Goal: Check status: Check status

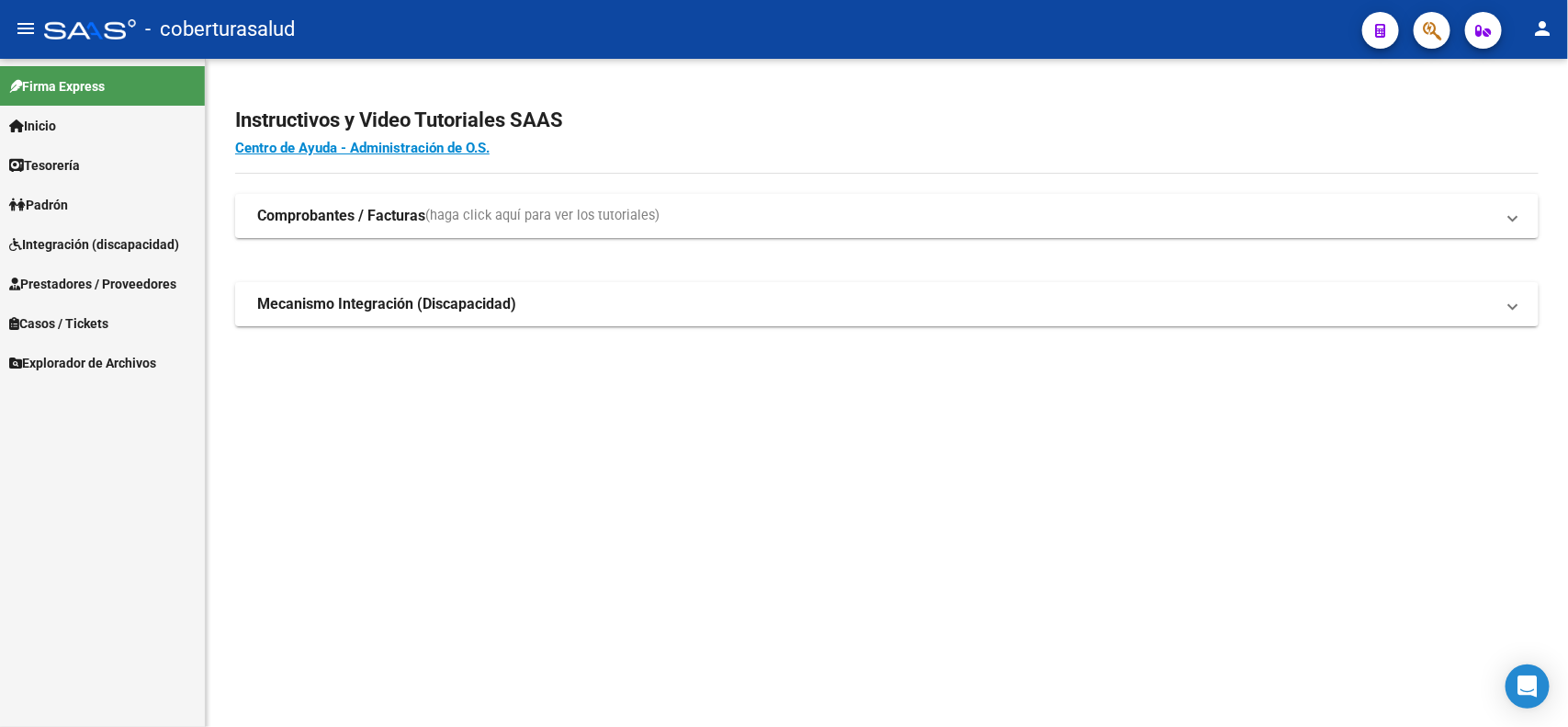
click at [81, 236] on span "Integración (discapacidad)" at bounding box center [94, 245] width 170 height 21
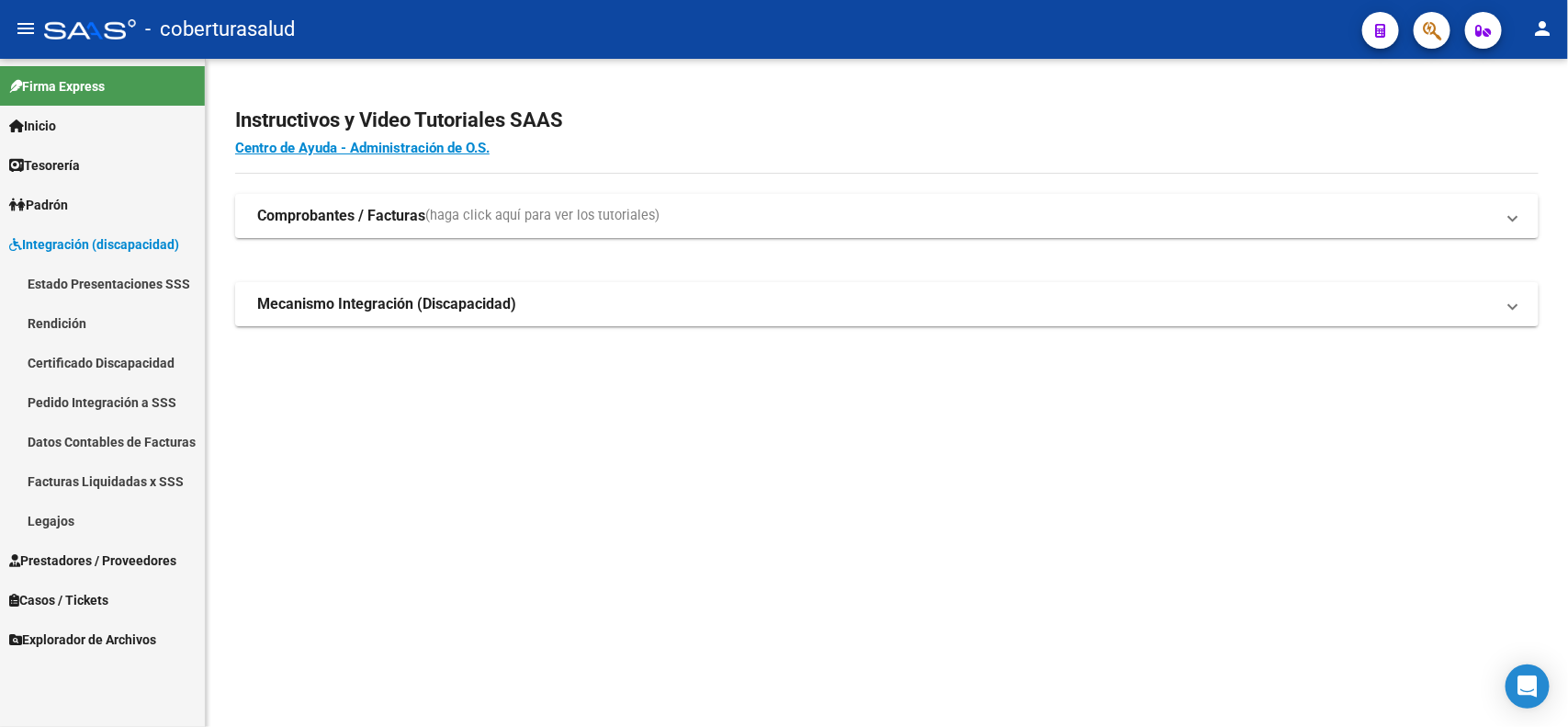
click at [83, 236] on span "Integración (discapacidad)" at bounding box center [94, 245] width 170 height 21
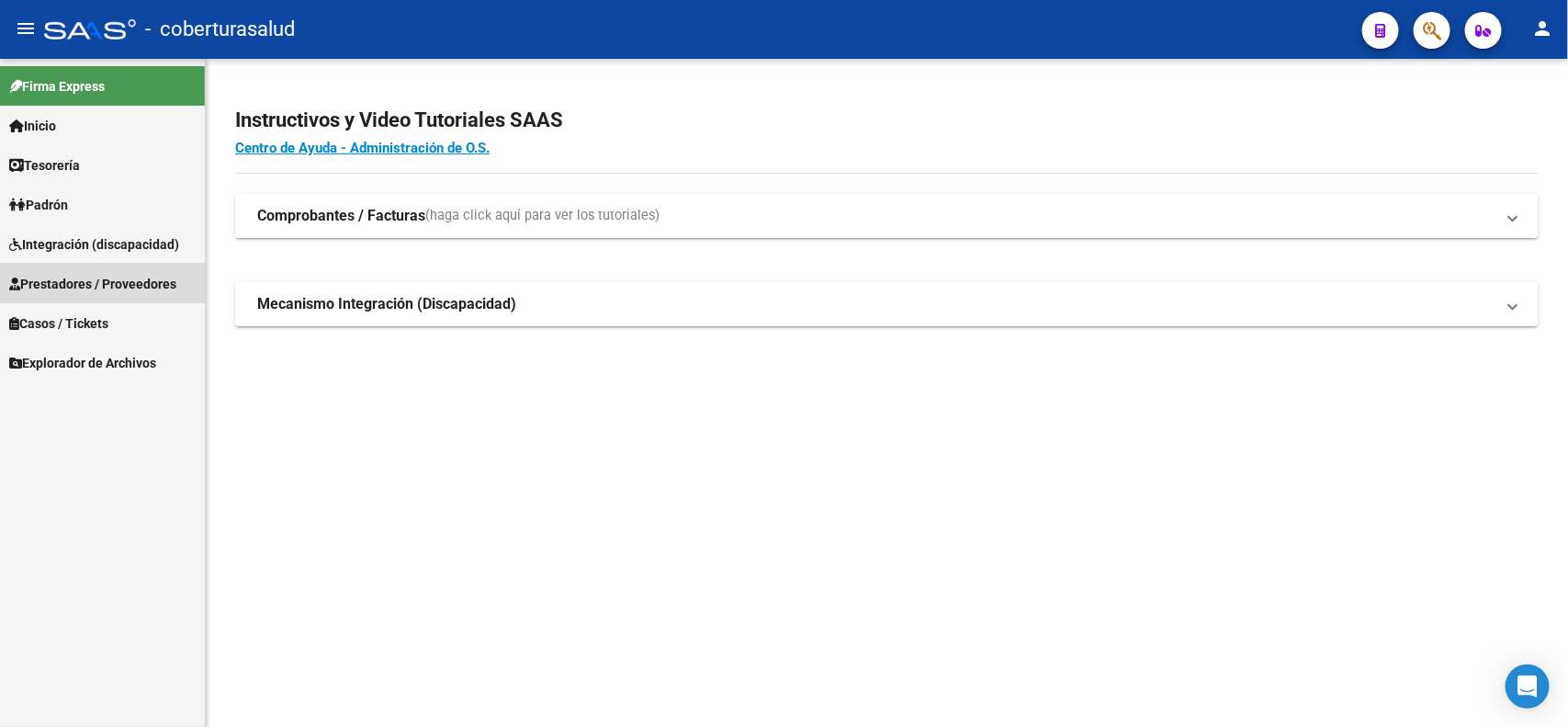
click at [92, 278] on span "Prestadores / Proveedores" at bounding box center [93, 285] width 167 height 21
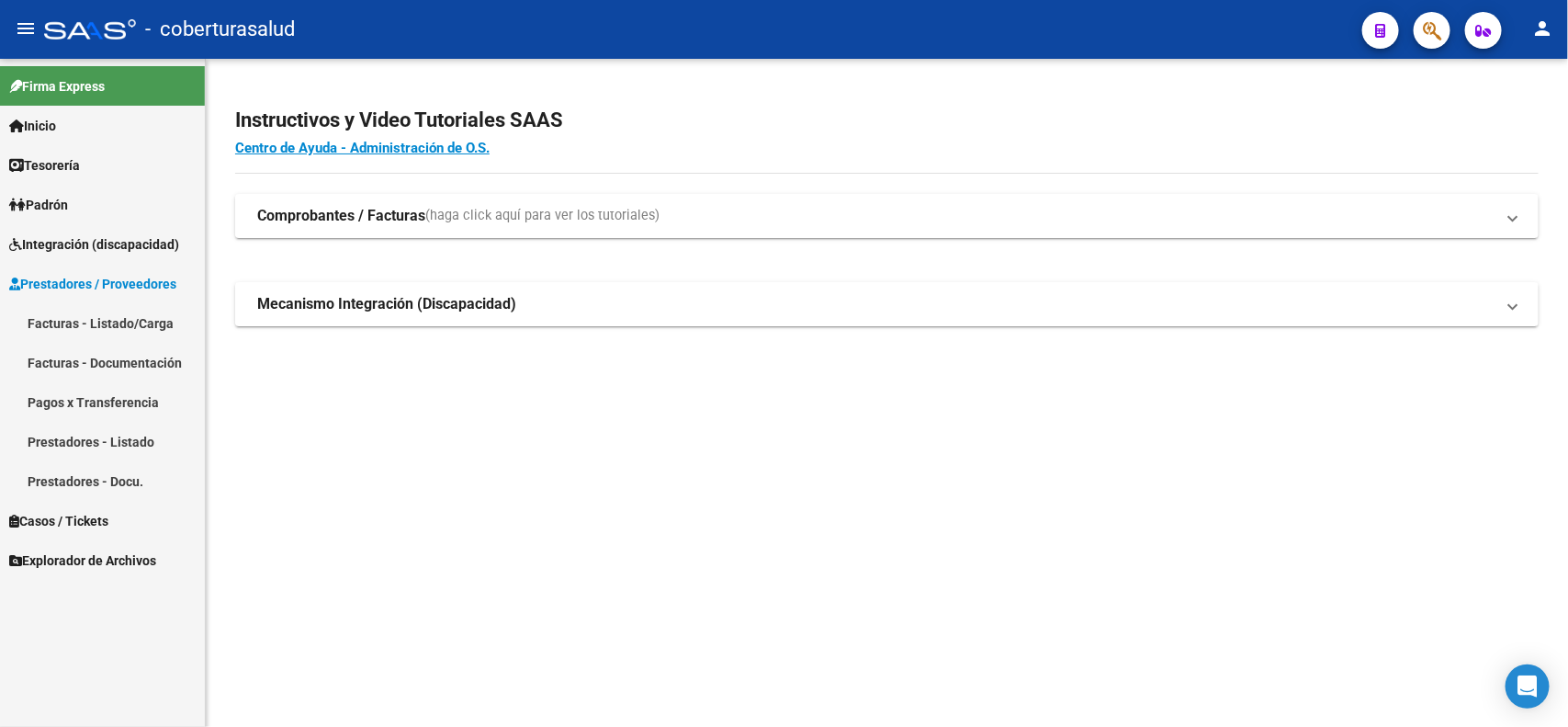
click at [78, 320] on link "Facturas - Listado/Carga" at bounding box center [102, 323] width 205 height 39
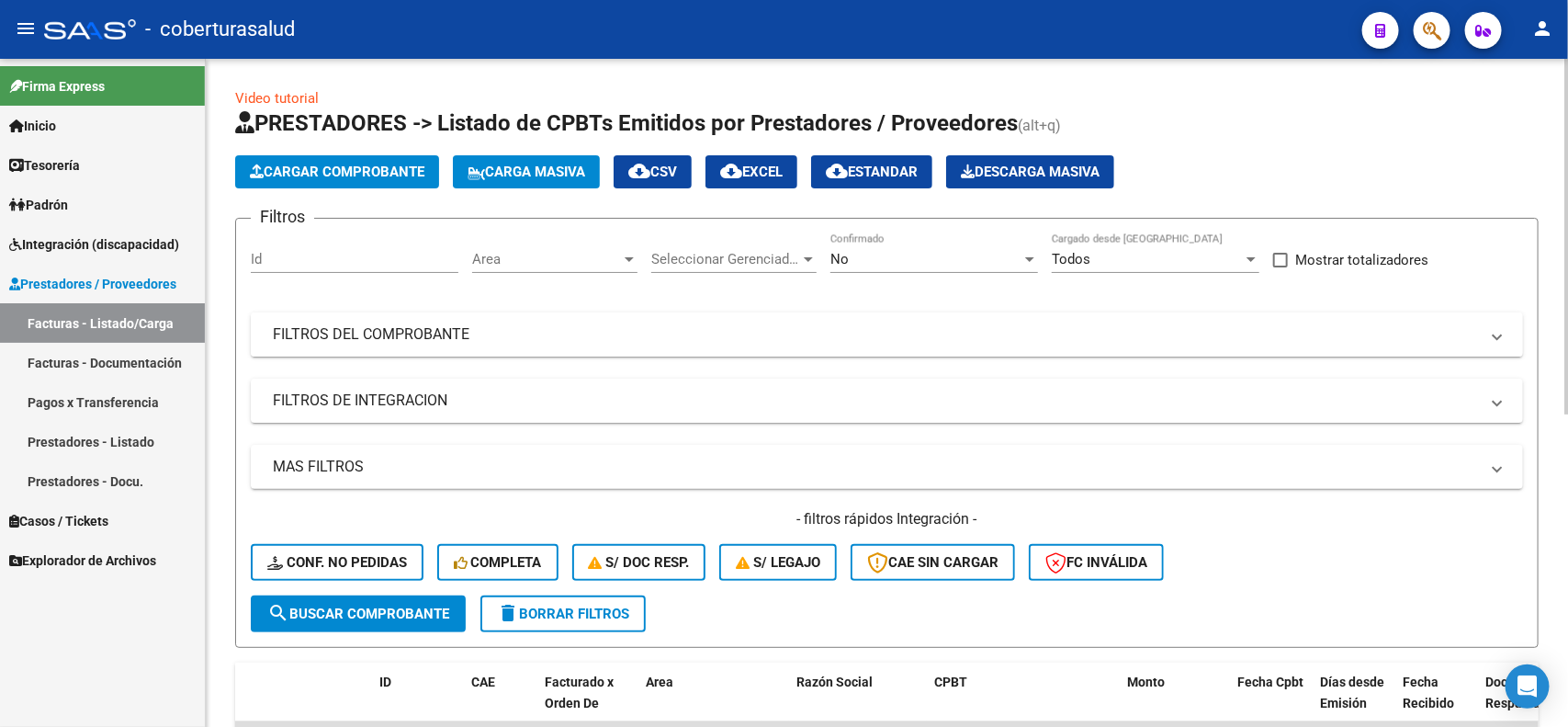
click at [386, 350] on mat-expansion-panel-header "FILTROS DEL COMPROBANTE" at bounding box center [886, 334] width 1272 height 44
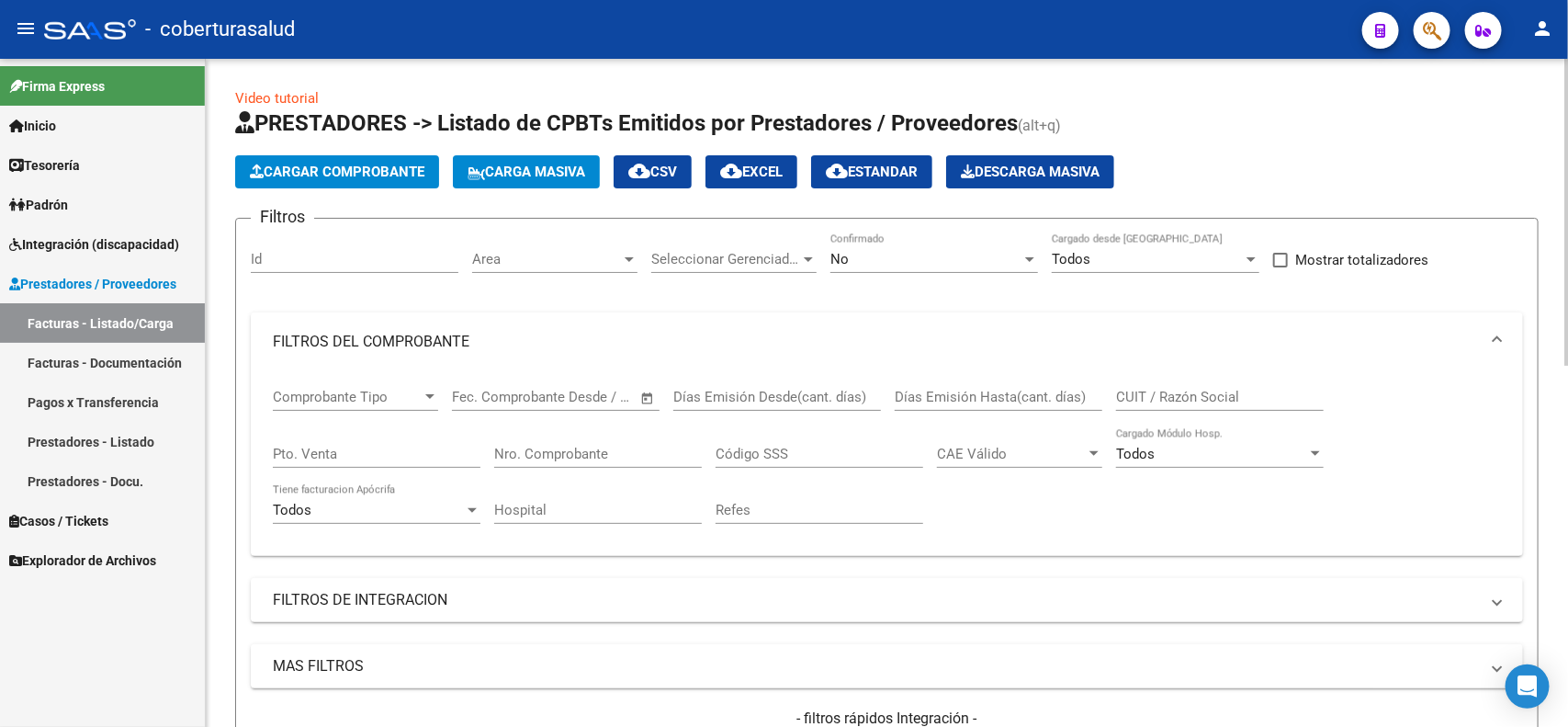
click at [632, 461] on div "Nro. Comprobante" at bounding box center [597, 448] width 208 height 39
type input "2610"
click at [884, 255] on div "No" at bounding box center [927, 259] width 192 height 17
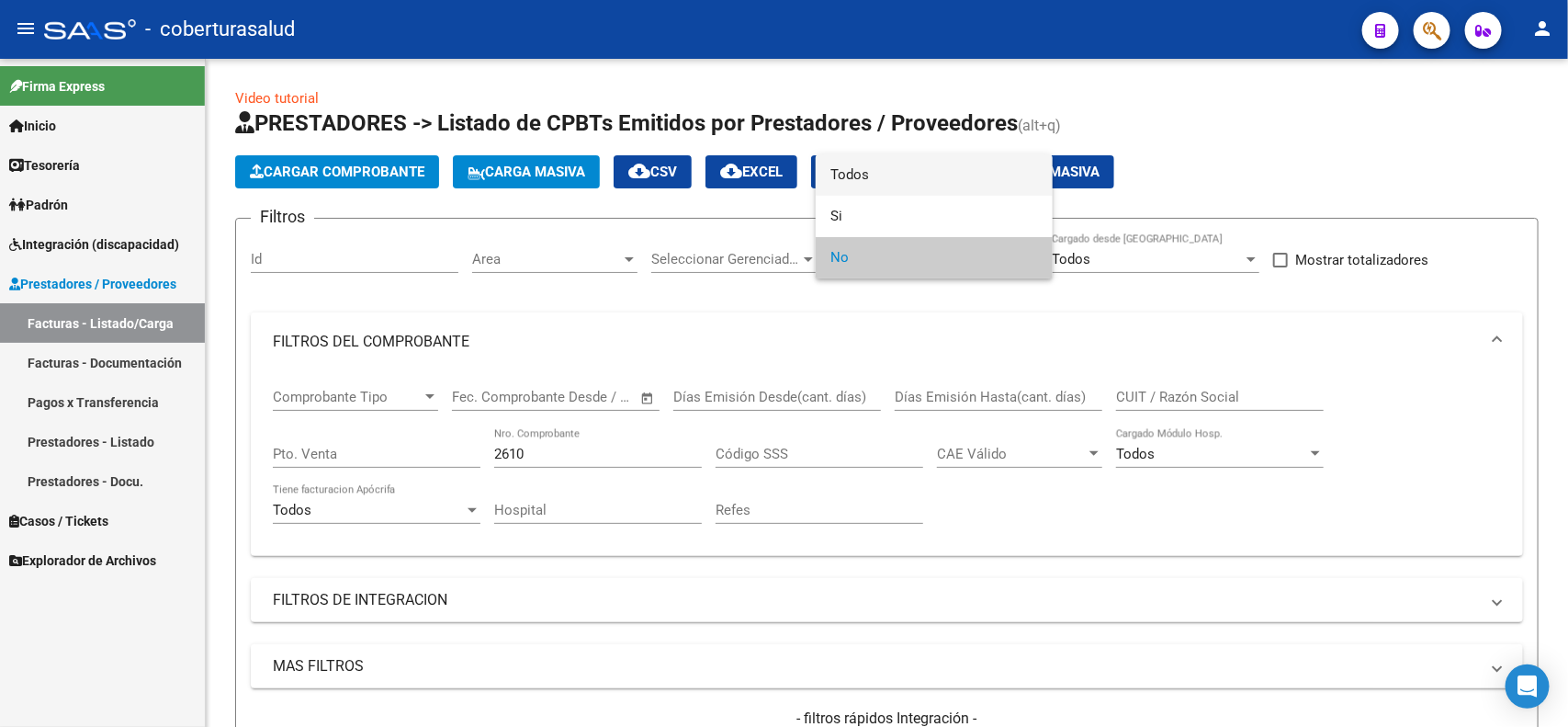
click at [869, 185] on span "Todos" at bounding box center [934, 175] width 208 height 41
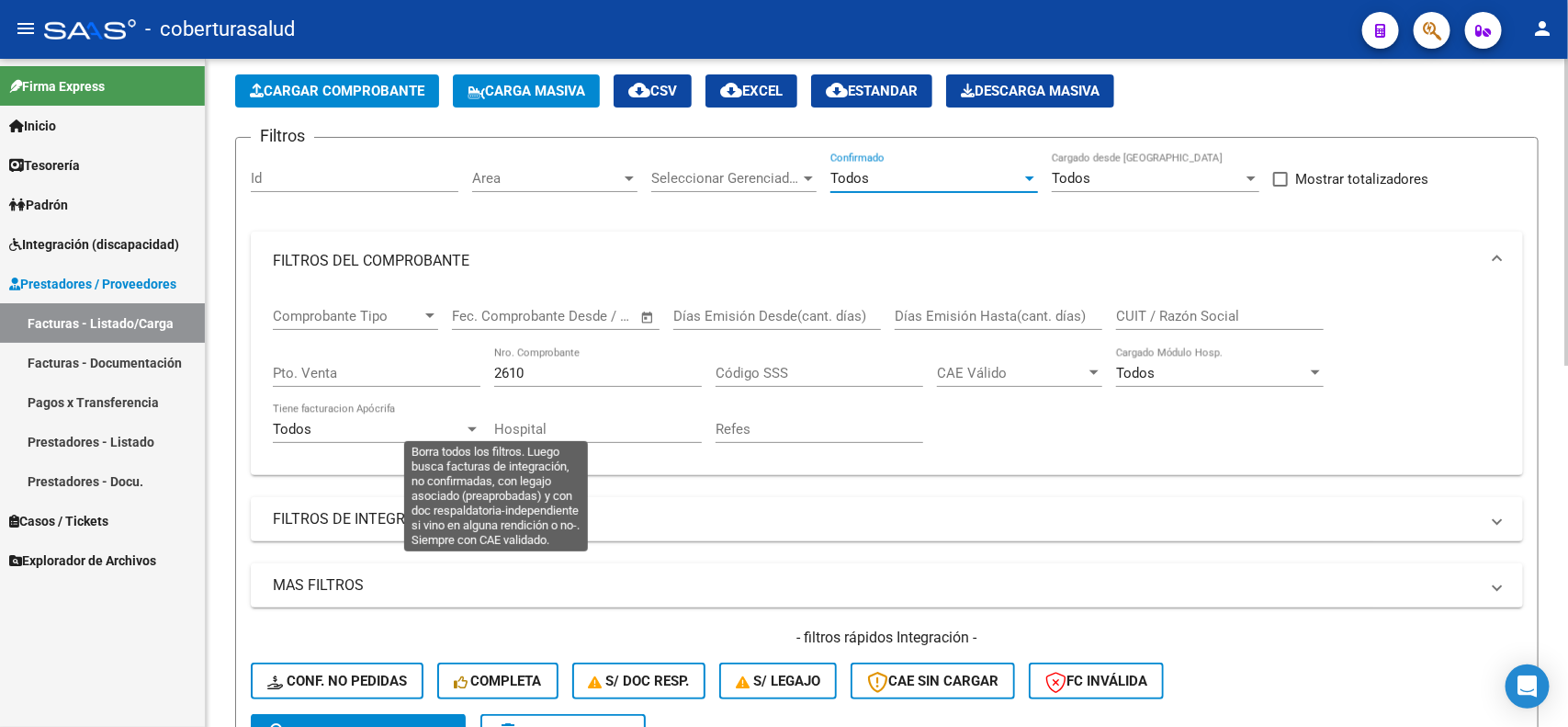
scroll to position [230, 0]
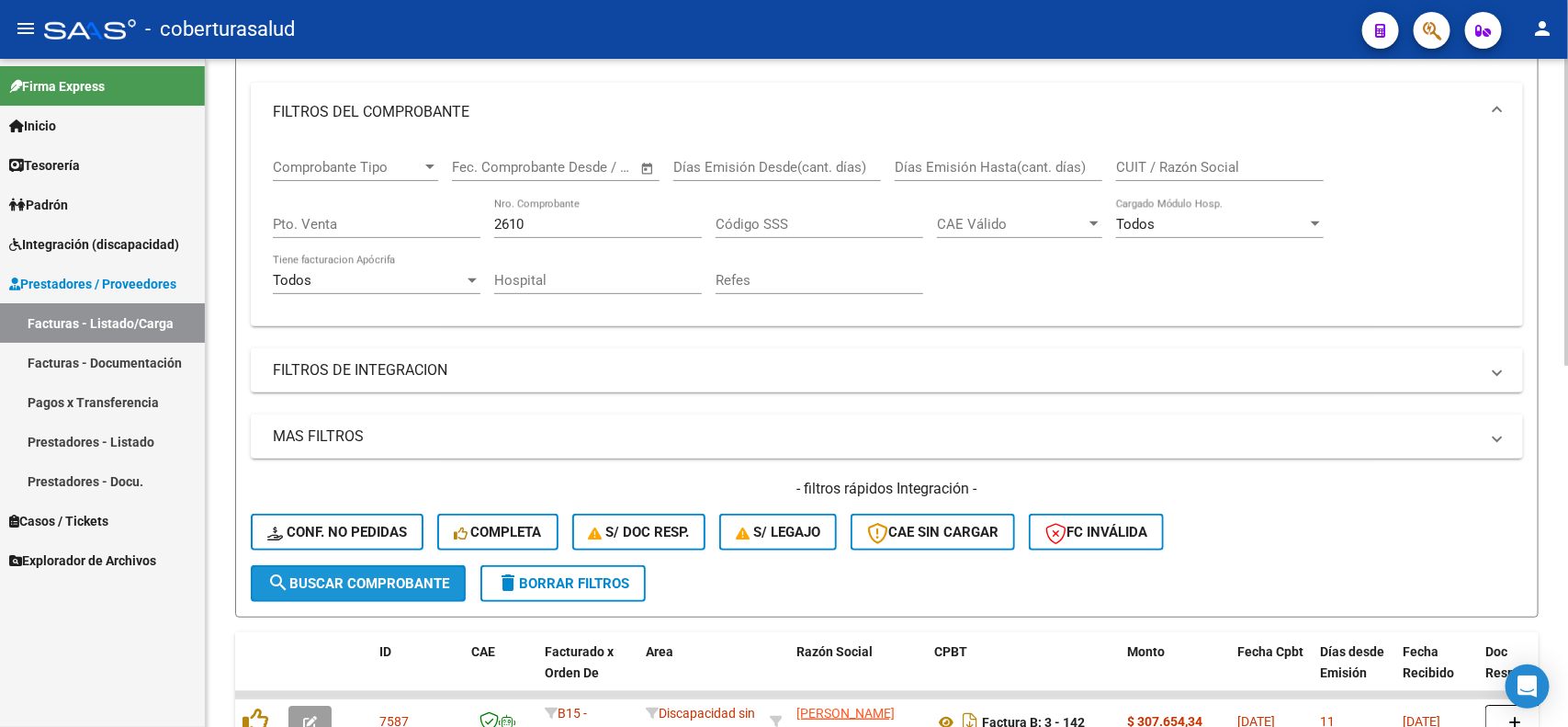
click at [338, 576] on span "search Buscar Comprobante" at bounding box center [359, 584] width 182 height 17
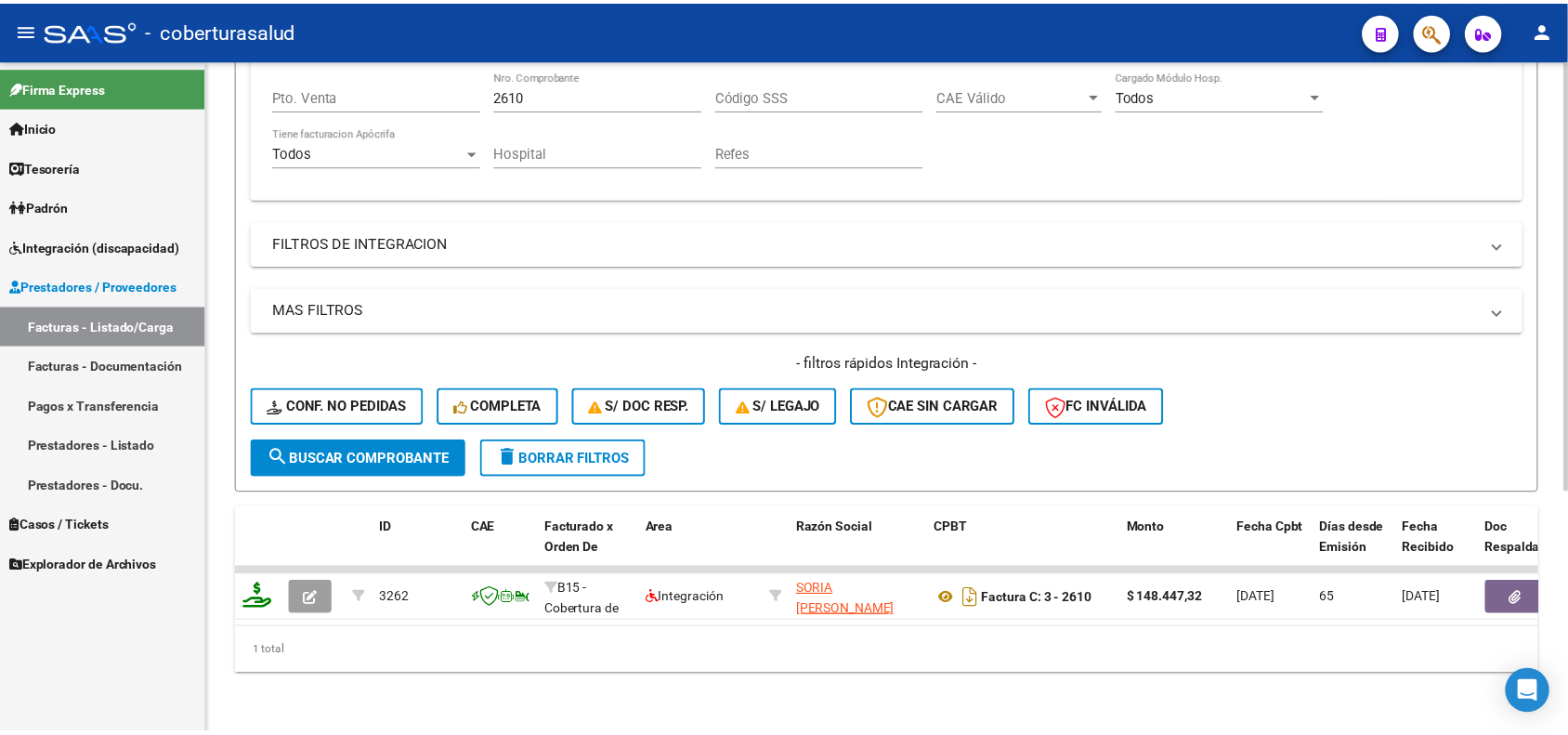
scroll to position [376, 0]
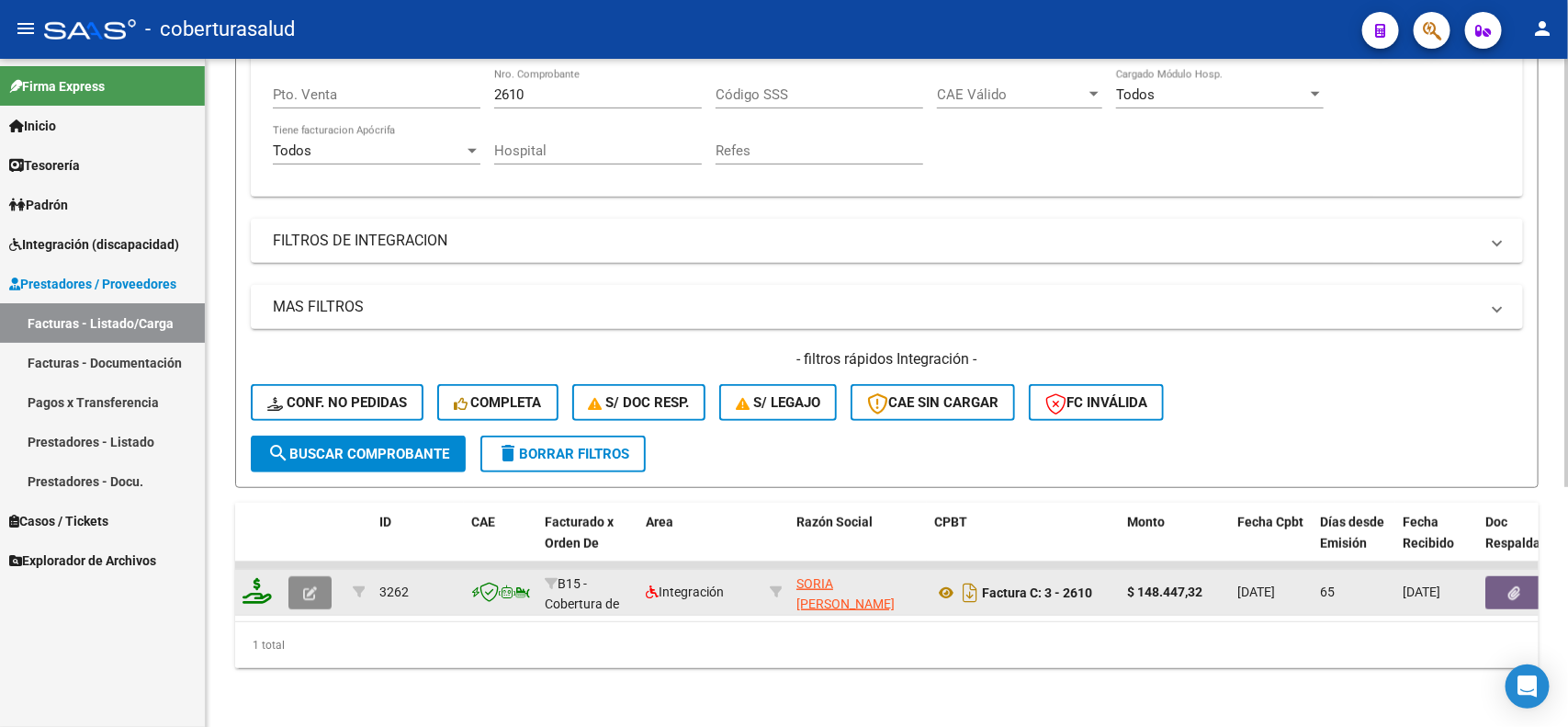
click at [308, 581] on button "button" at bounding box center [310, 593] width 43 height 33
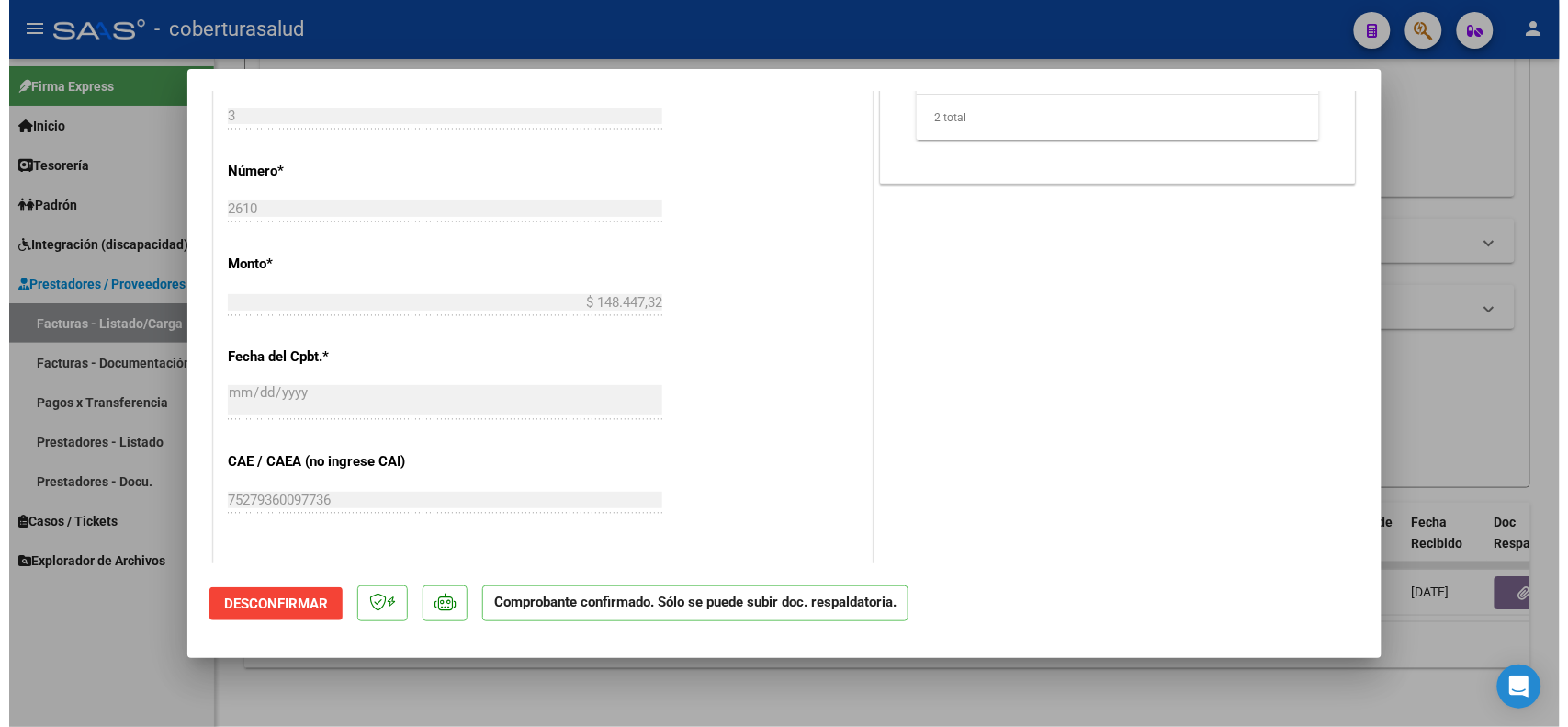
scroll to position [1034, 0]
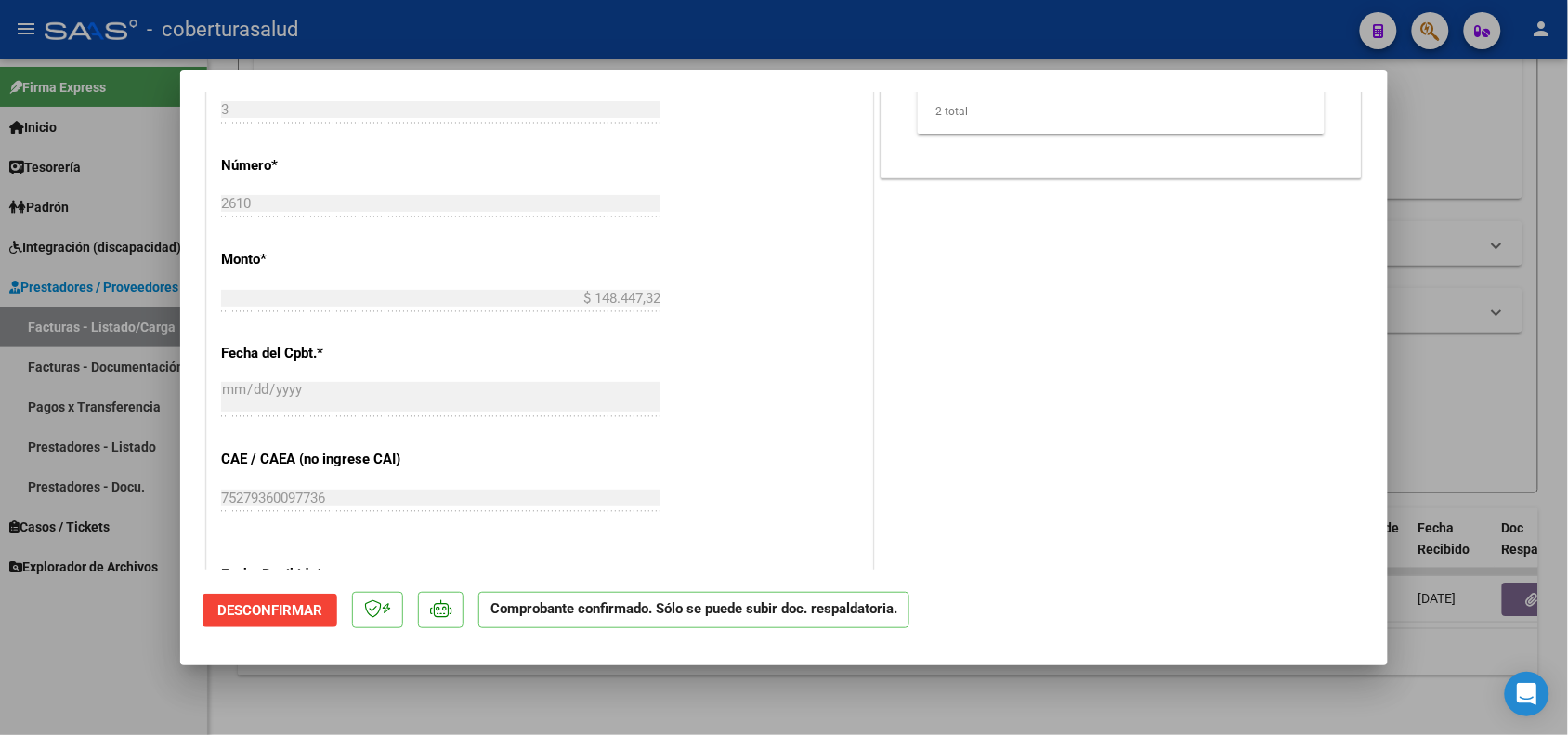
click at [109, 662] on div at bounding box center [784, 368] width 1568 height 735
type input "$ 0,00"
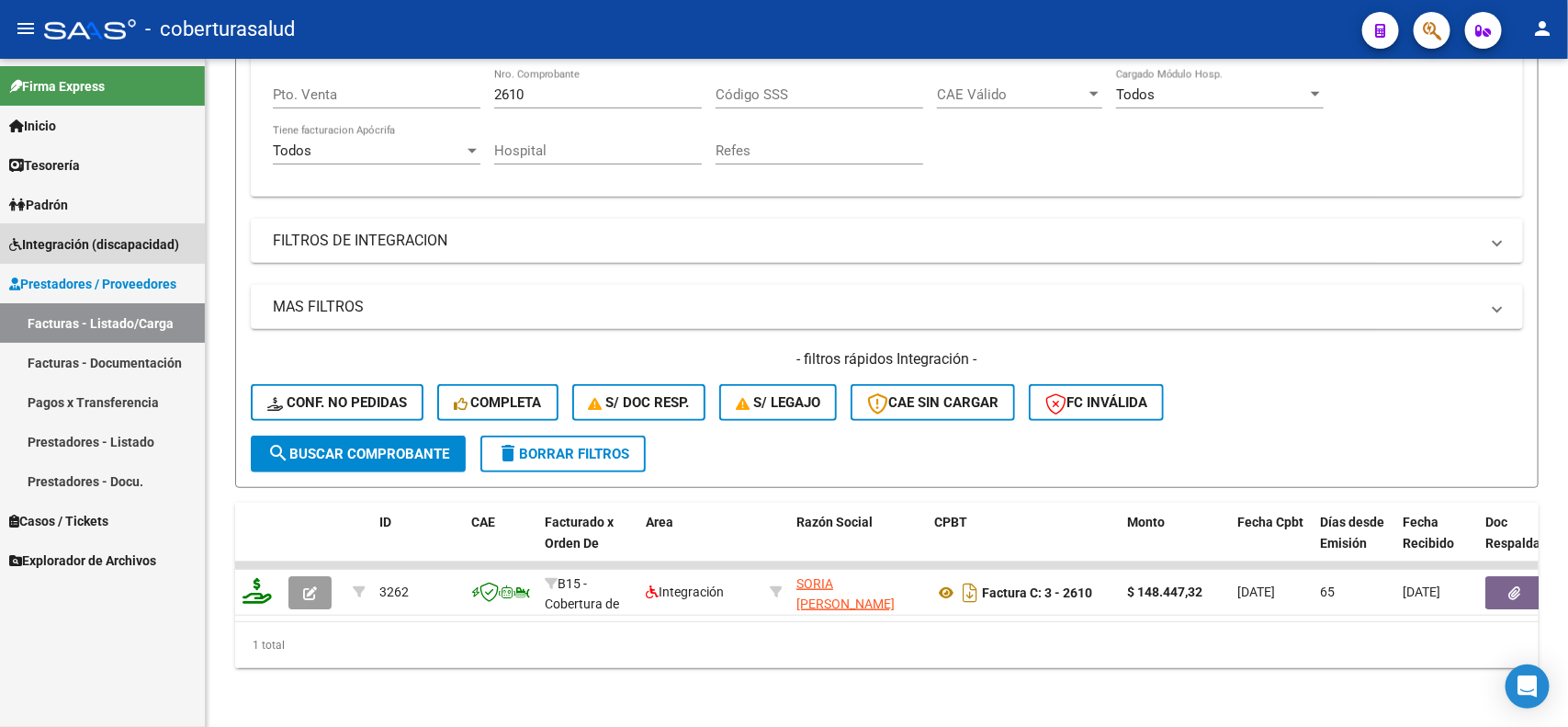
click at [95, 228] on link "Integración (discapacidad)" at bounding box center [102, 244] width 205 height 39
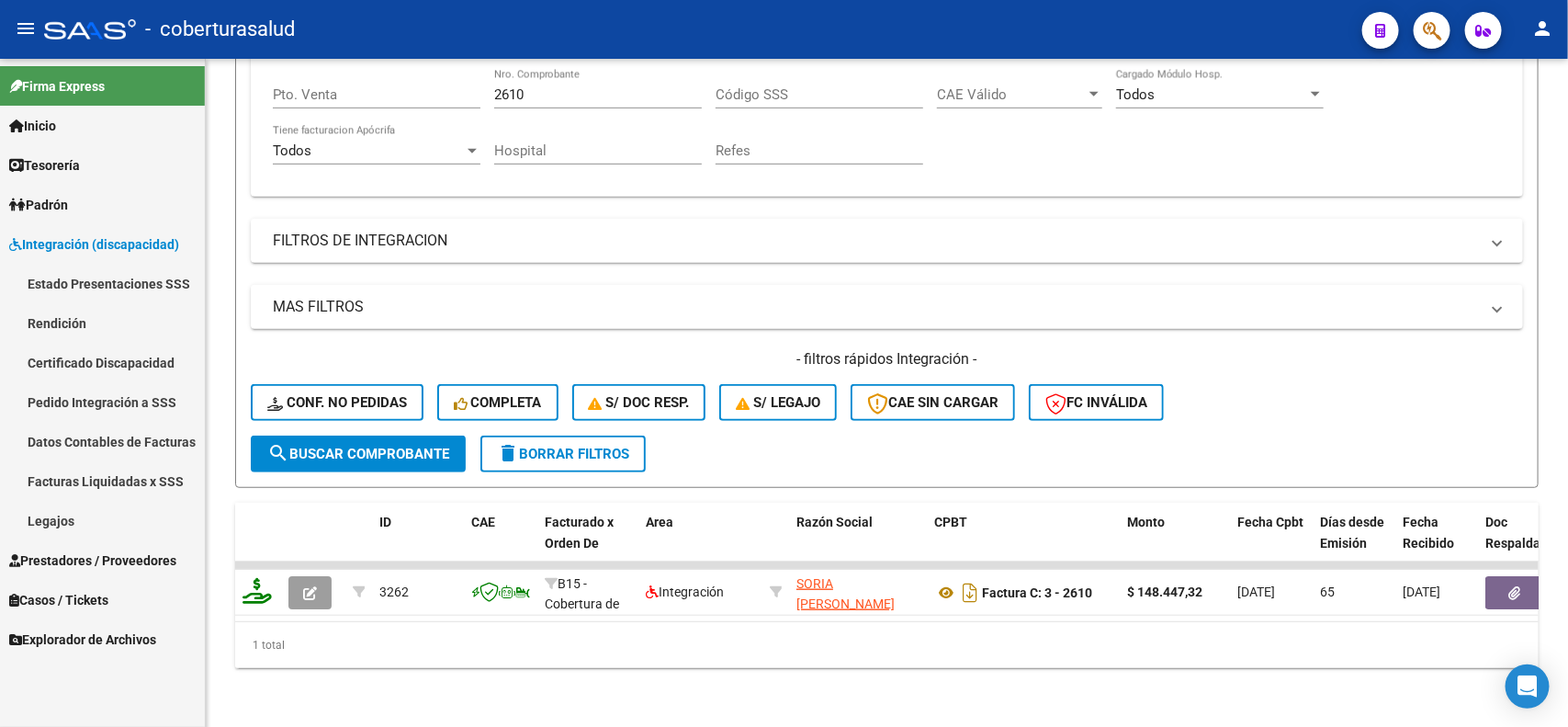
click at [93, 287] on link "Estado Presentaciones SSS" at bounding box center [102, 284] width 205 height 39
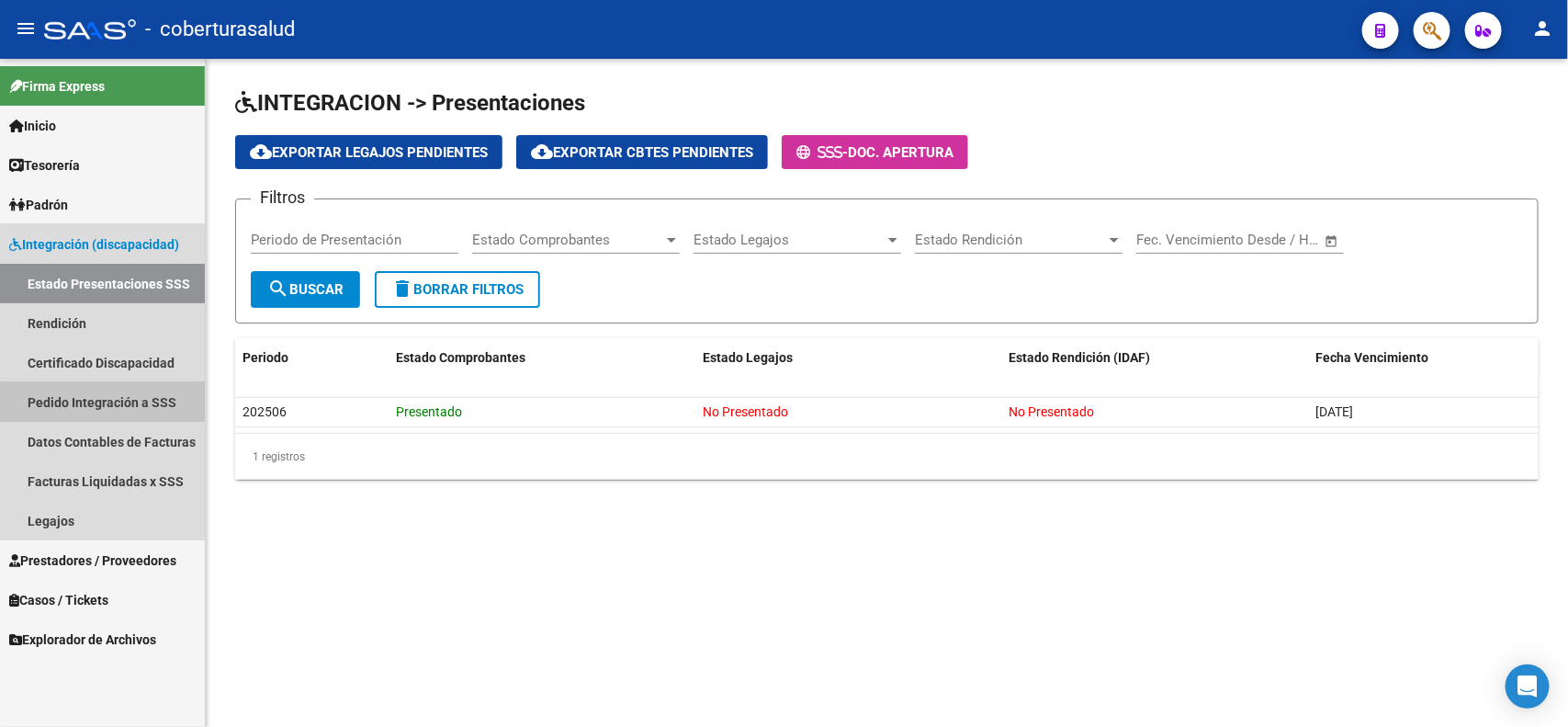
click at [111, 402] on link "Pedido Integración a SSS" at bounding box center [102, 402] width 205 height 39
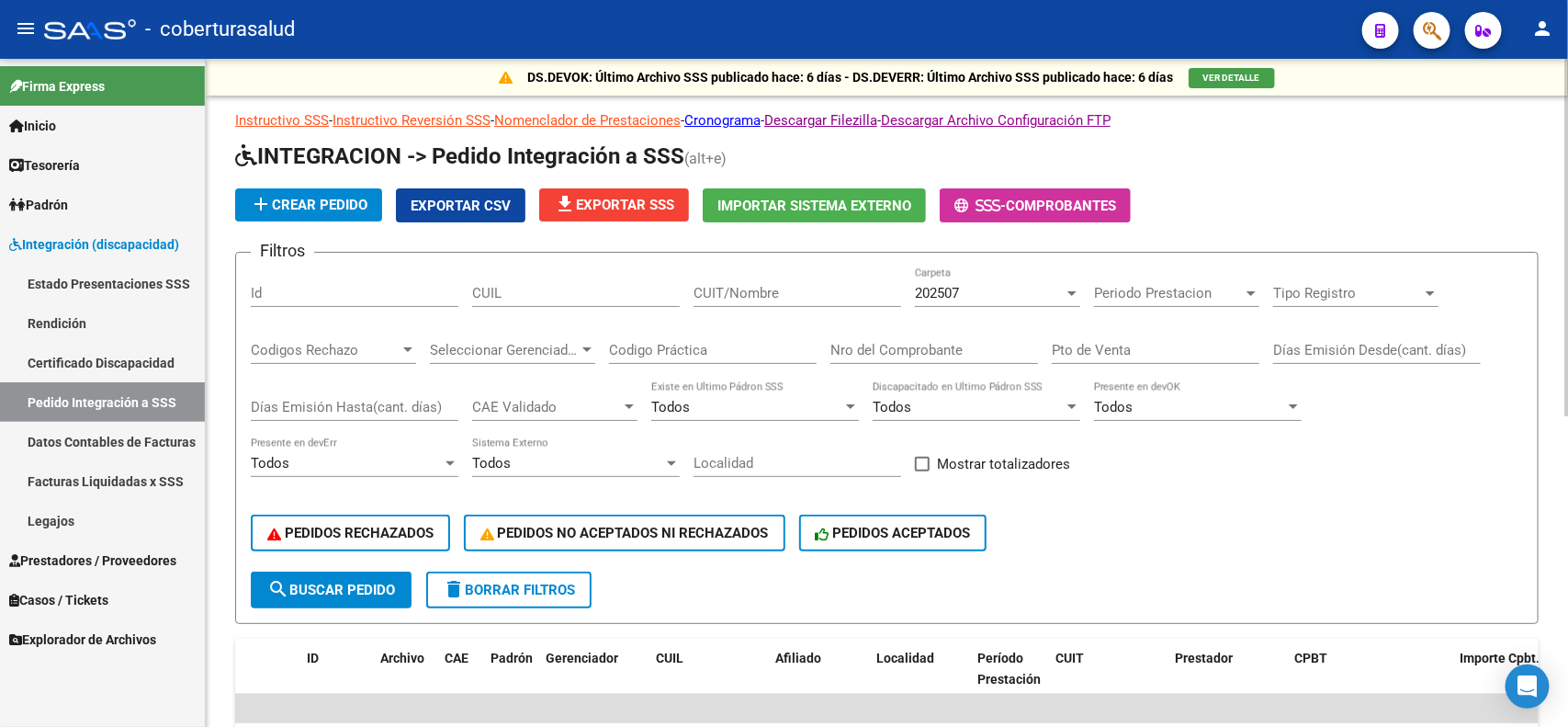
click at [869, 347] on input "Nro del Comprobante" at bounding box center [934, 350] width 208 height 17
type input "2610"
click at [1030, 286] on div "202507" at bounding box center [990, 293] width 149 height 17
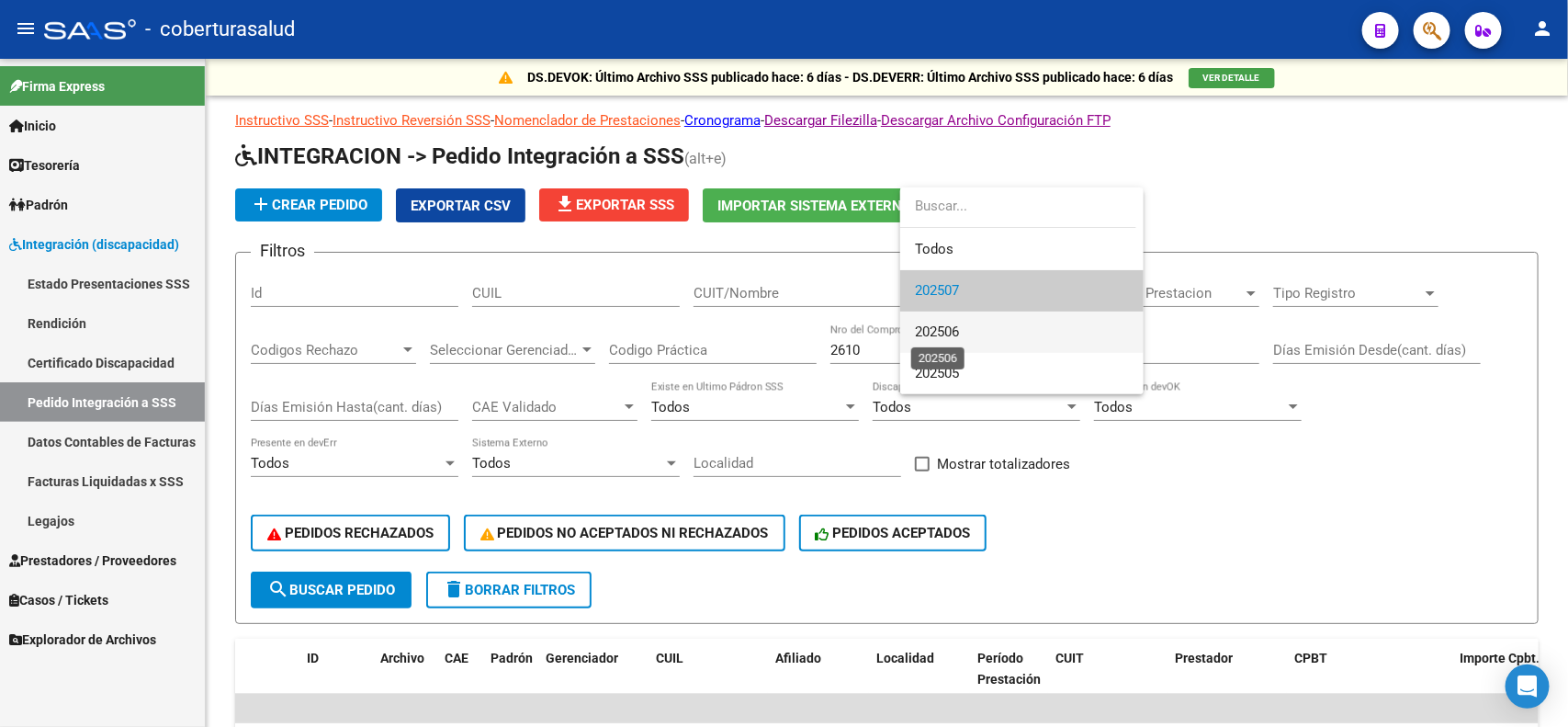
click at [958, 323] on span "202506" at bounding box center [937, 332] width 44 height 17
click at [1180, 478] on div at bounding box center [784, 364] width 1568 height 727
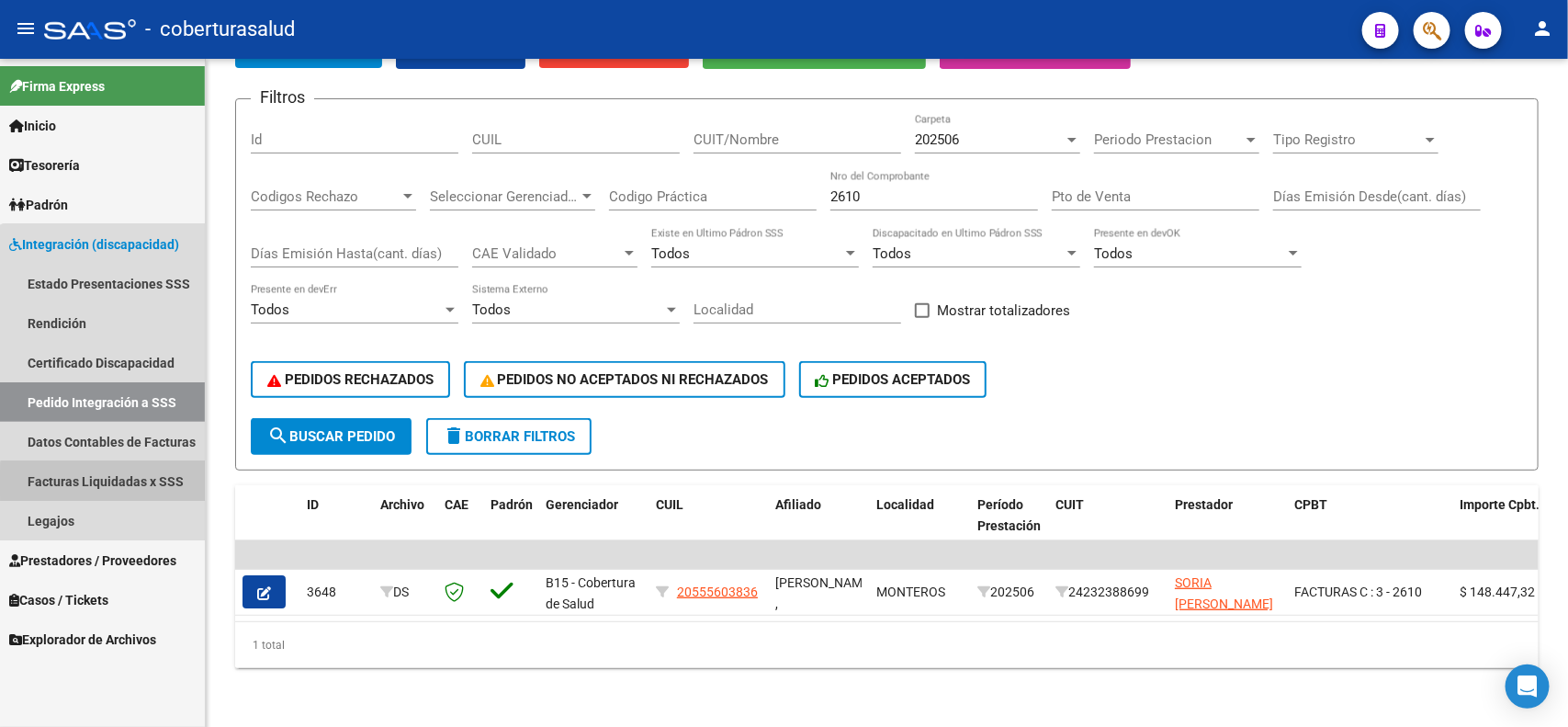
click at [121, 484] on link "Facturas Liquidadas x SSS" at bounding box center [102, 481] width 205 height 39
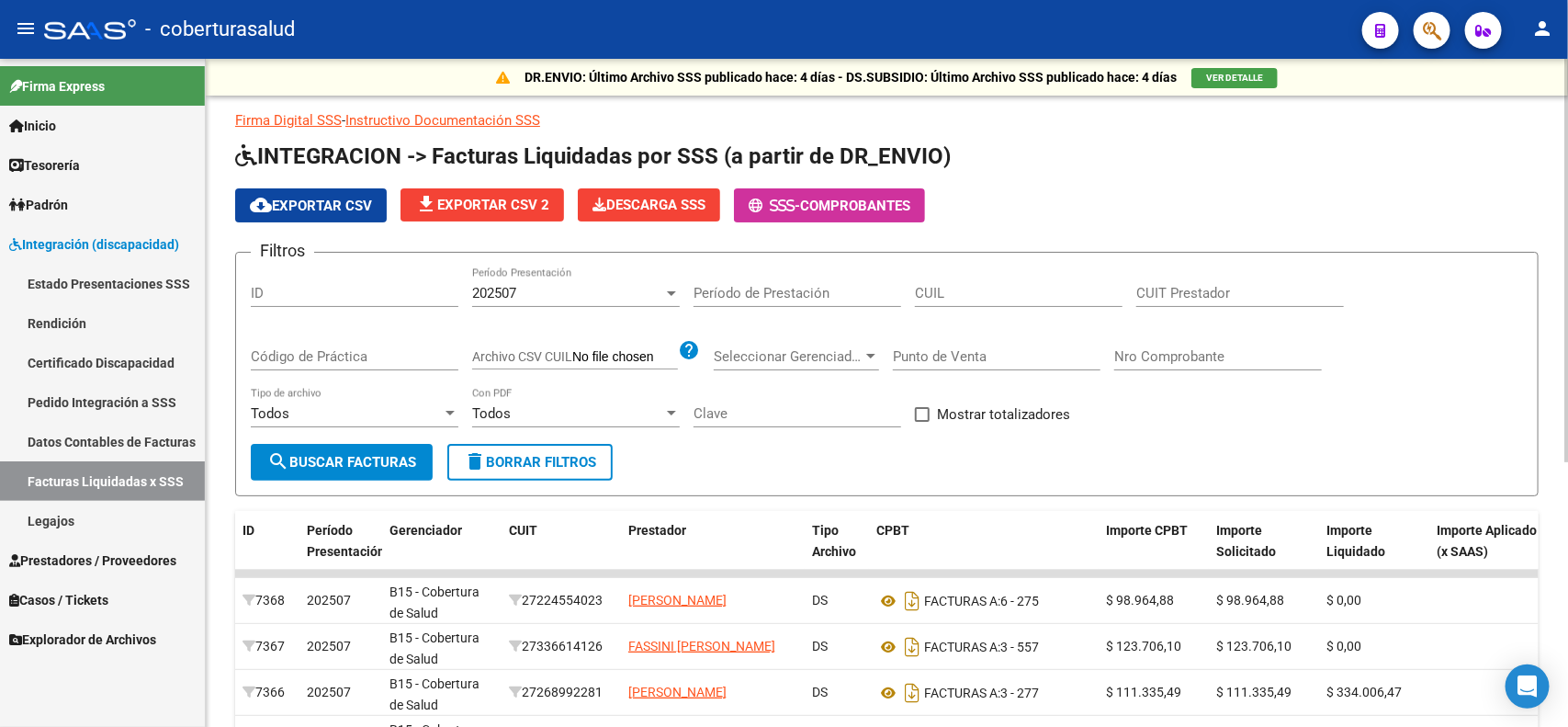
click at [1191, 352] on input "Nro Comprobante" at bounding box center [1218, 357] width 208 height 17
type input "2610"
click at [630, 285] on div "202507" at bounding box center [568, 293] width 192 height 17
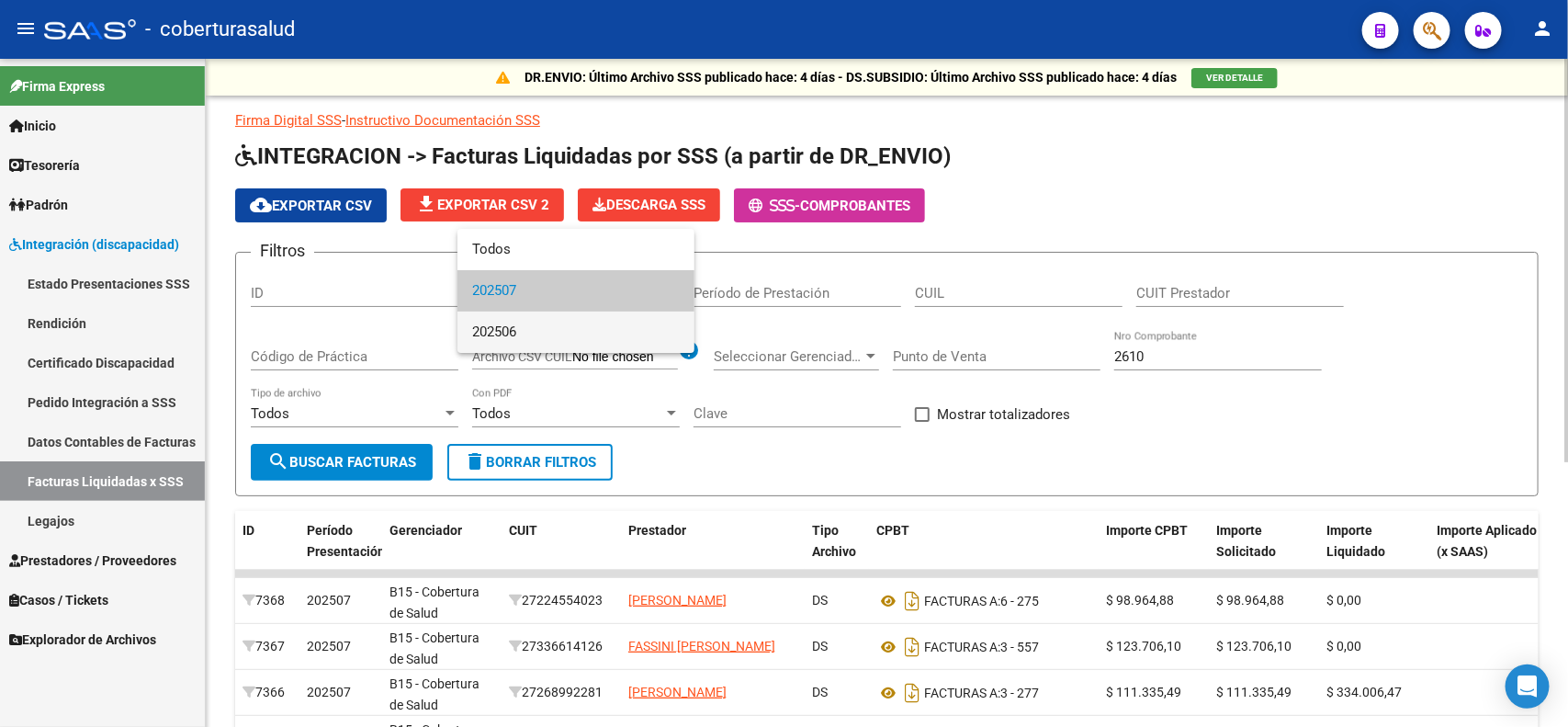
click at [529, 328] on span "202506" at bounding box center [576, 333] width 208 height 41
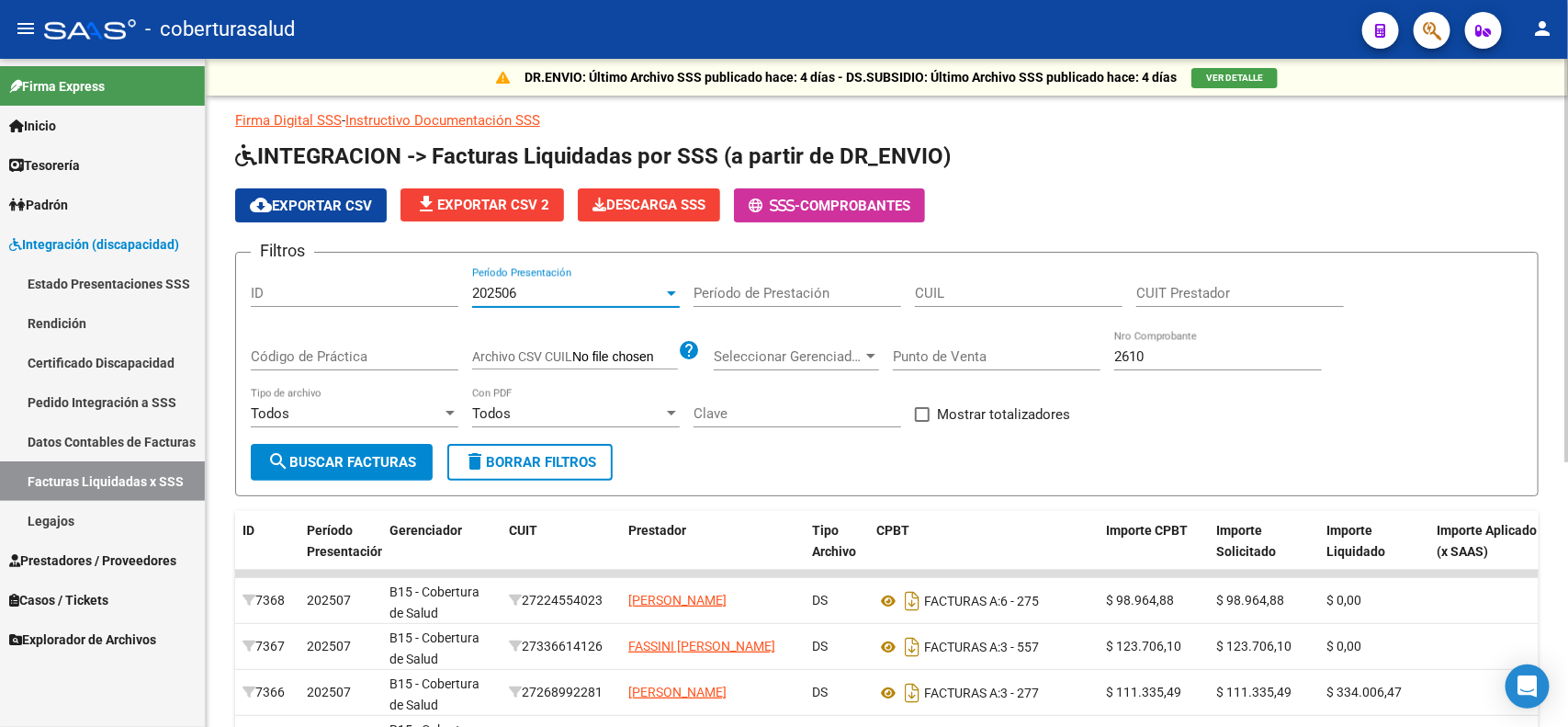
click at [377, 461] on span "search Buscar Facturas" at bounding box center [342, 462] width 149 height 17
